Goal: Task Accomplishment & Management: Use online tool/utility

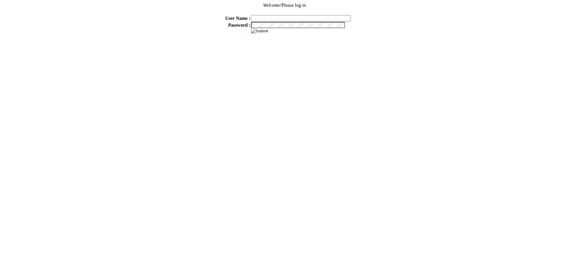
click at [281, 15] on input "text" at bounding box center [301, 18] width 100 height 6
type input "sdakes"
click at [262, 31] on input "image" at bounding box center [259, 31] width 17 height 5
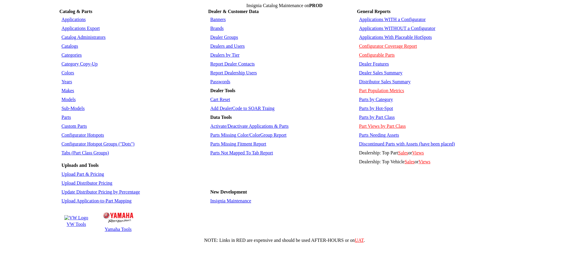
click at [396, 26] on link "Applications WITHOUT a Configurator" at bounding box center [397, 28] width 77 height 5
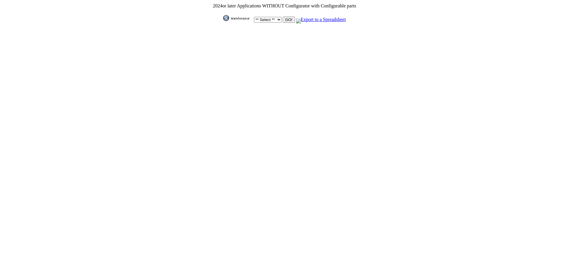
click at [278, 17] on select "** Select ** Acura Alfa Romeo Audi Bentley BMW DoubleTake Ford GM Honda Hyundai…" at bounding box center [268, 20] width 28 height 6
select select "1"
click at [254, 17] on select "** Select ** Acura Alfa Romeo Audi Bentley BMW DoubleTake Ford GM Honda Hyundai…" at bounding box center [268, 20] width 28 height 6
click at [287, 19] on input "GO!" at bounding box center [289, 20] width 12 height 6
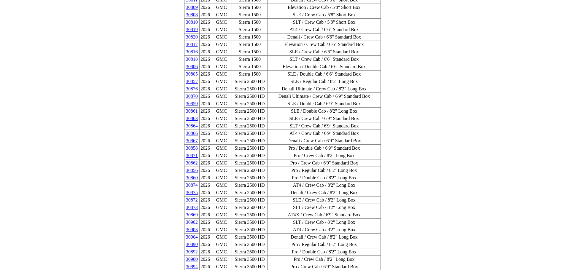
scroll to position [862, 0]
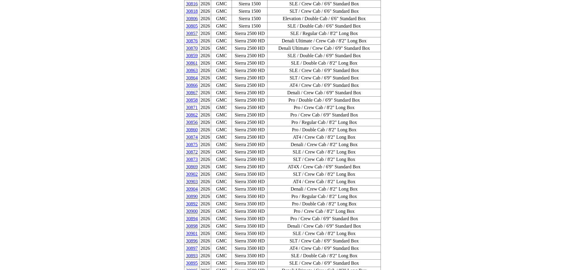
drag, startPoint x: 348, startPoint y: 224, endPoint x: 196, endPoint y: 225, distance: 151.8
copy tr "30833 2025 Chevrolet [US_STATE] LT / Crew Cab / 5' Short Box"
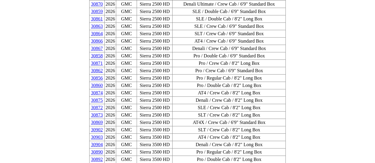
scroll to position [994, 0]
